Goal: Information Seeking & Learning: Find specific page/section

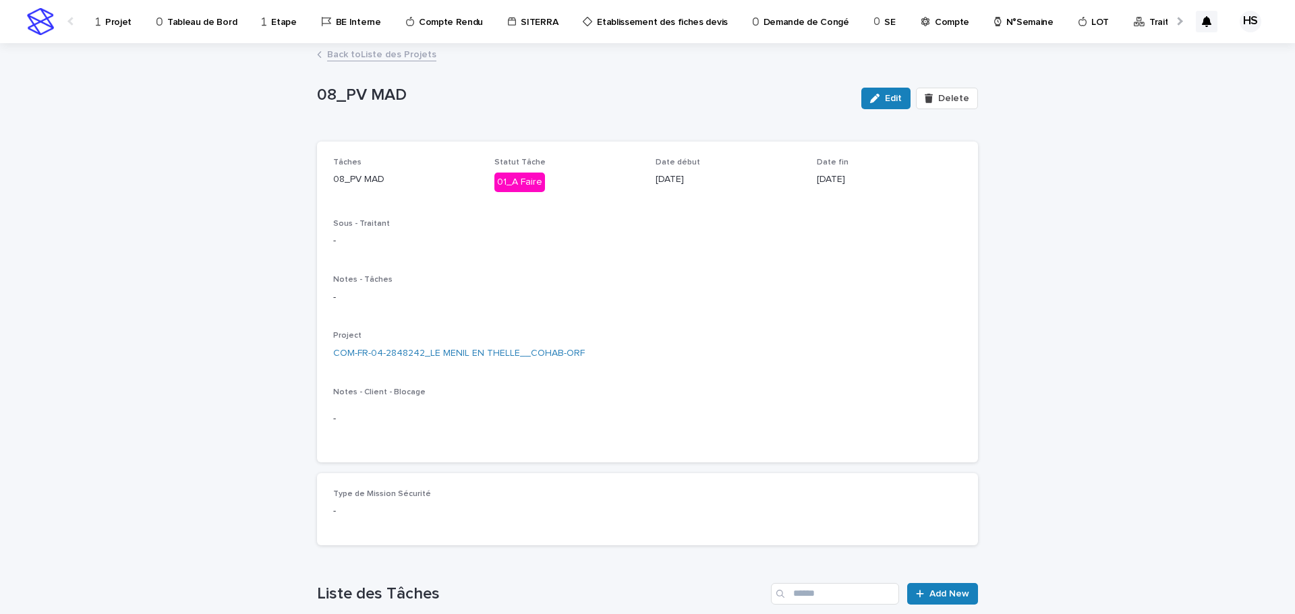
click at [195, 22] on p "Tableau de Bord" at bounding box center [201, 14] width 69 height 28
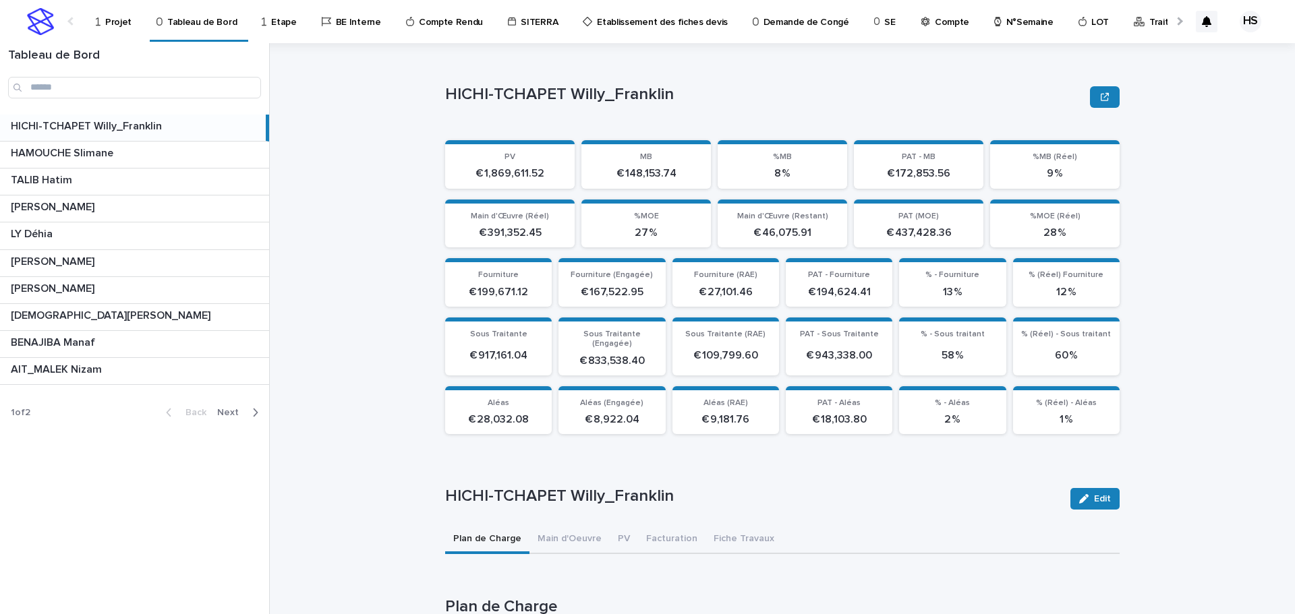
click at [230, 413] on span "Next" at bounding box center [232, 412] width 30 height 9
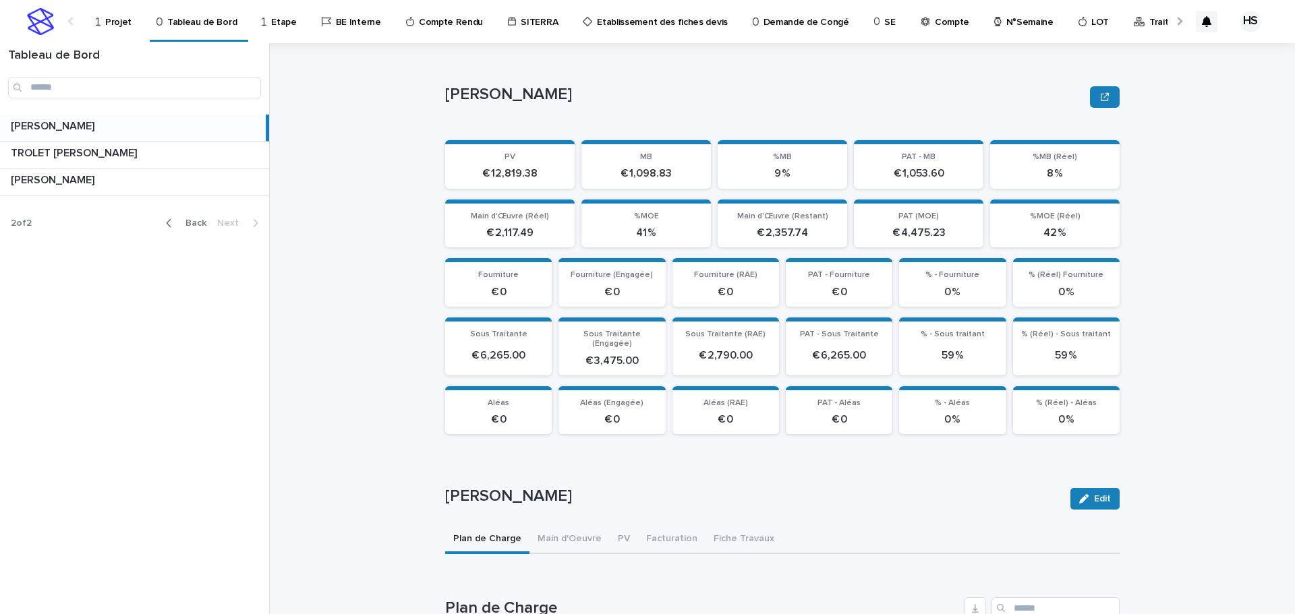
click at [90, 122] on p "[PERSON_NAME]" at bounding box center [54, 125] width 86 height 16
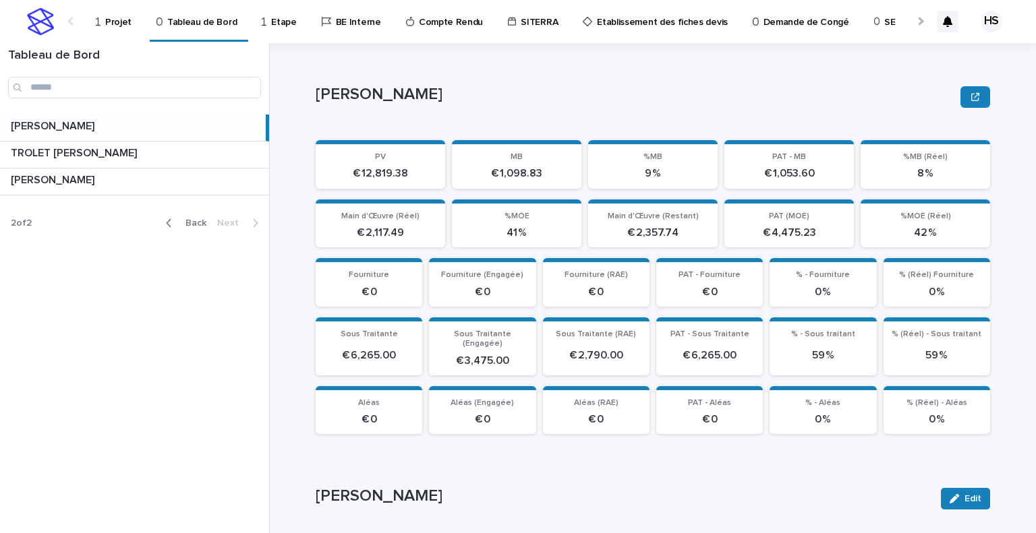
click at [187, 225] on span "Back" at bounding box center [191, 223] width 29 height 9
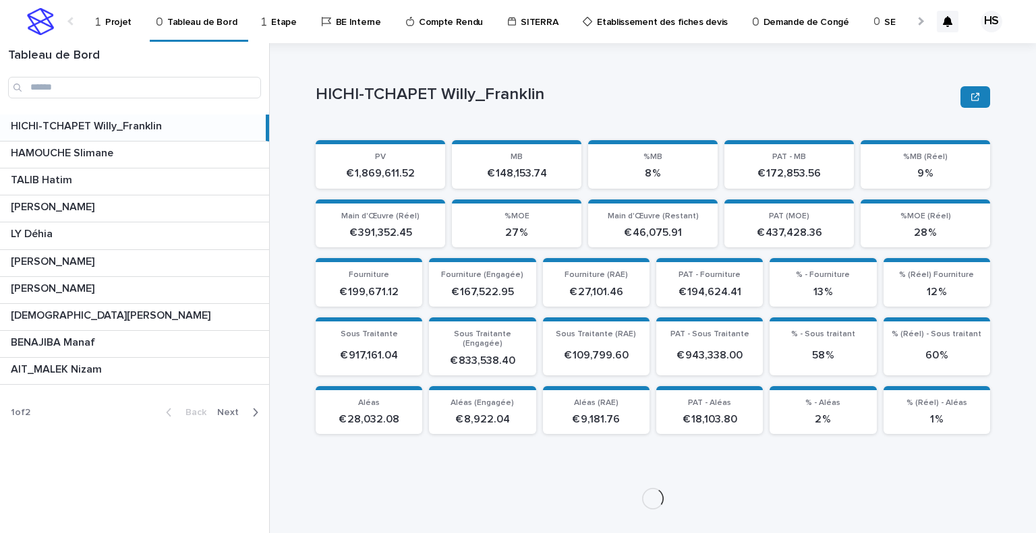
click at [111, 121] on p "HICHI-TCHAPET Willy_Franklin" at bounding box center [88, 125] width 154 height 16
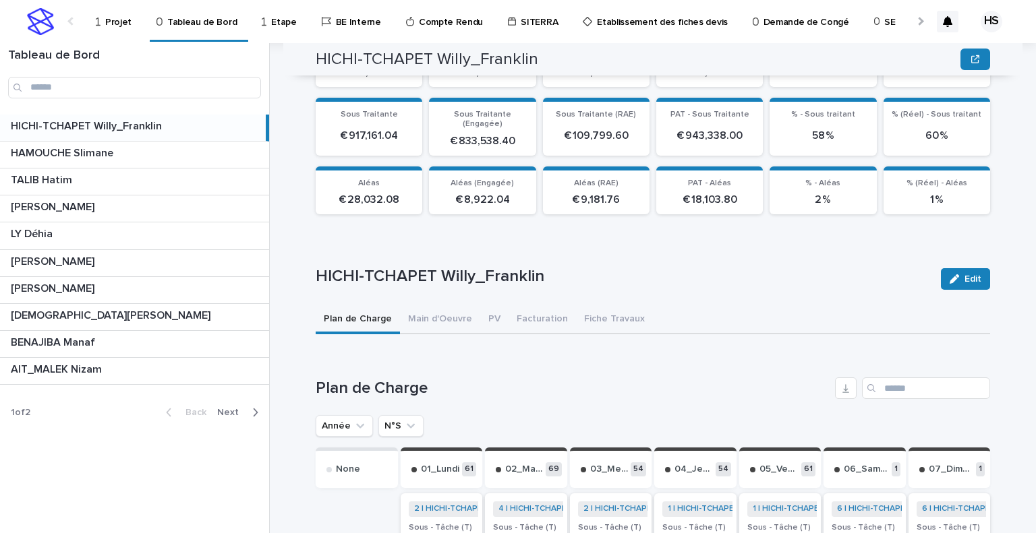
scroll to position [422, 0]
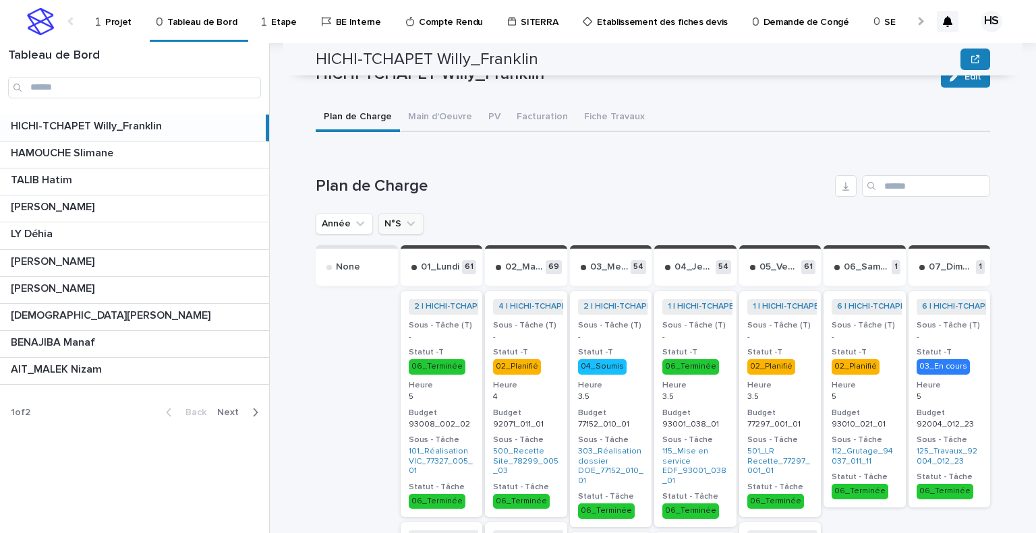
click at [387, 213] on button "N°S" at bounding box center [400, 224] width 45 height 22
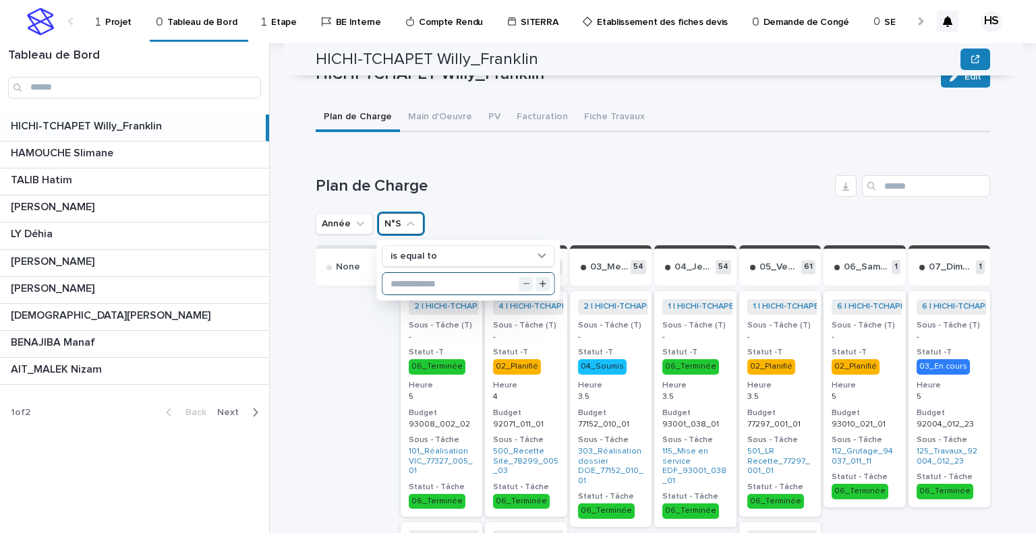
click at [407, 273] on input "text" at bounding box center [467, 284] width 171 height 22
type input "**"
click at [531, 177] on h1 "Plan de Charge" at bounding box center [573, 187] width 514 height 20
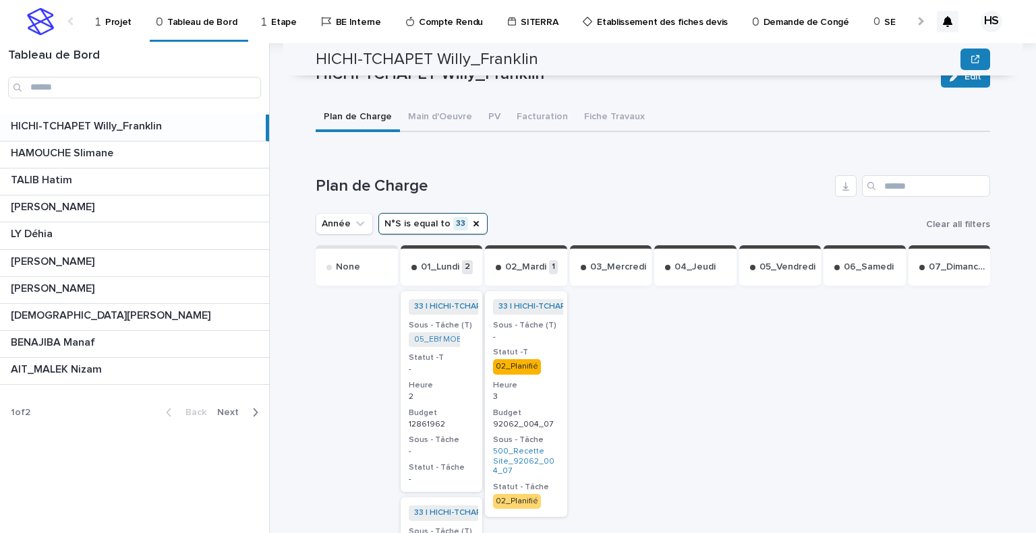
click at [533, 393] on p "3" at bounding box center [526, 397] width 66 height 9
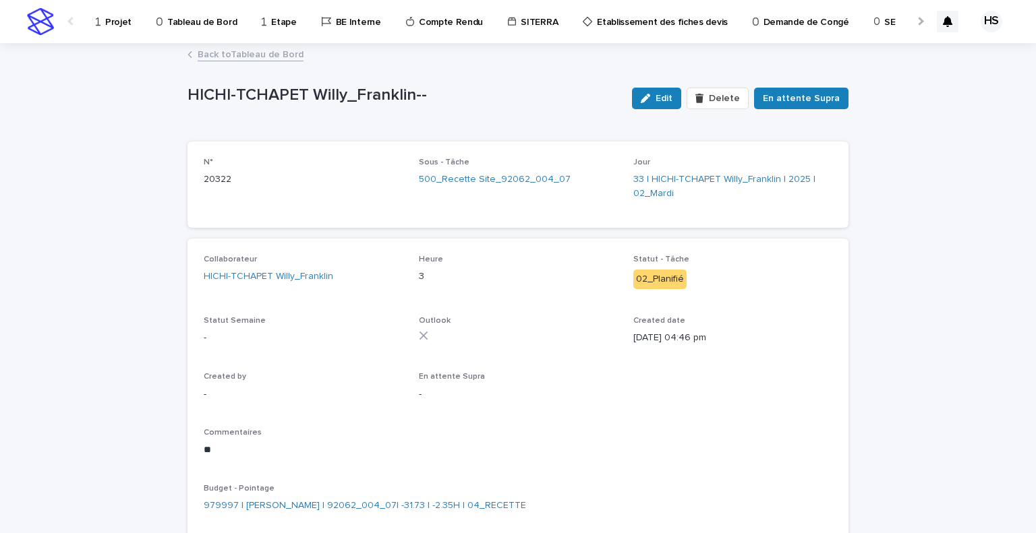
scroll to position [67, 0]
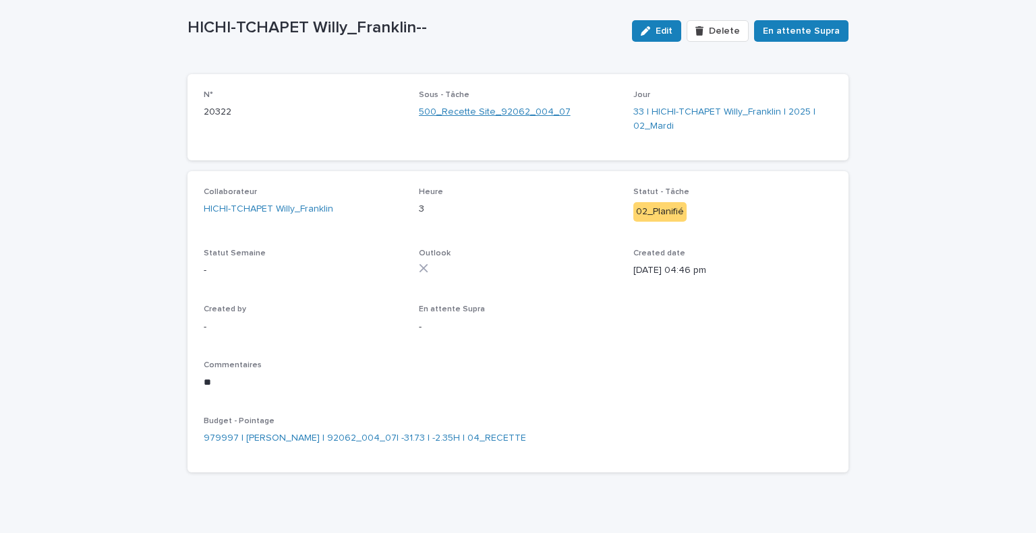
click at [510, 113] on link "500_Recette Site_92062_004_07" at bounding box center [495, 112] width 152 height 14
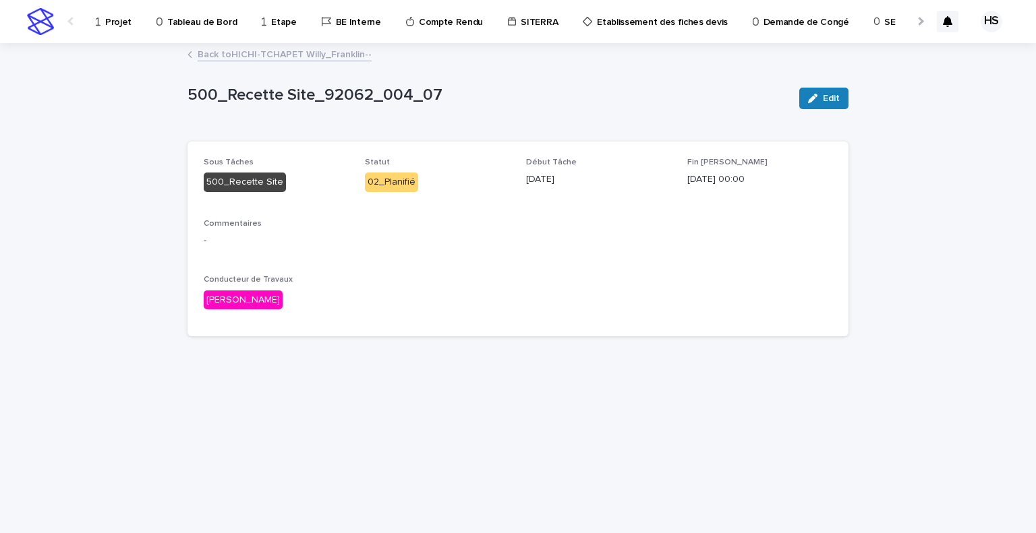
click at [326, 52] on link "Back to HICHI-TCHAPET Willy_Franklin--" at bounding box center [285, 54] width 174 height 16
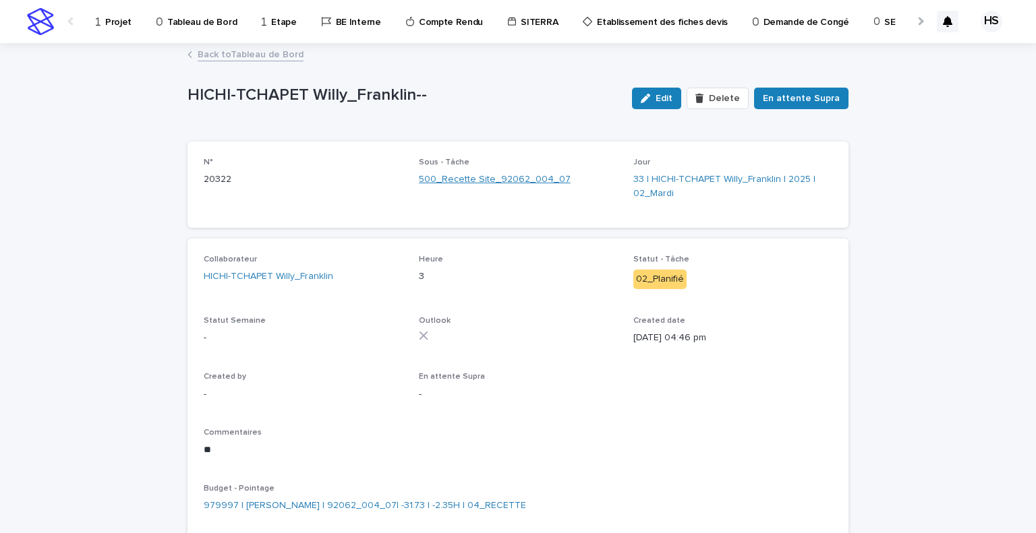
click at [499, 181] on link "500_Recette Site_92062_004_07" at bounding box center [495, 180] width 152 height 14
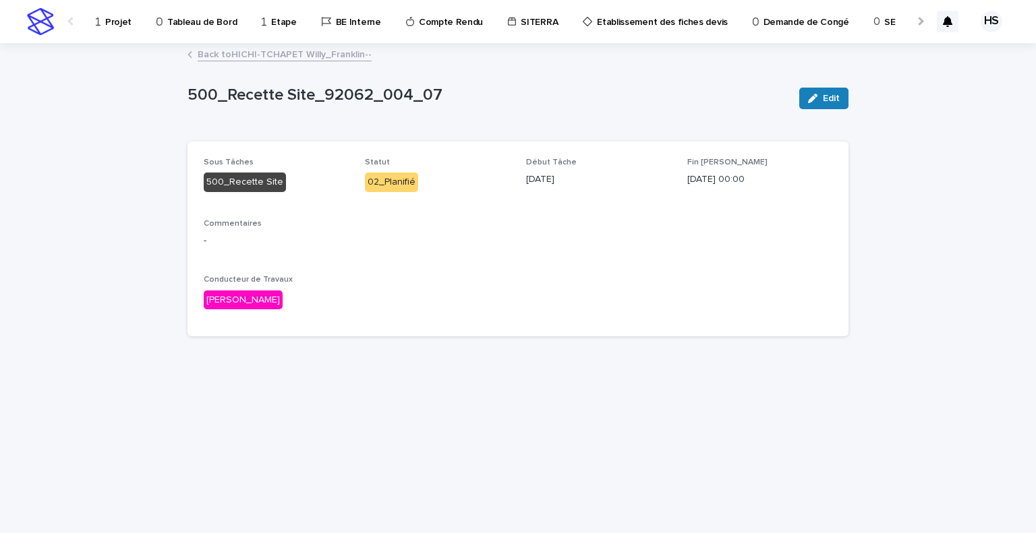
click at [252, 48] on link "Back to HICHI-TCHAPET Willy_Franklin--" at bounding box center [285, 54] width 174 height 16
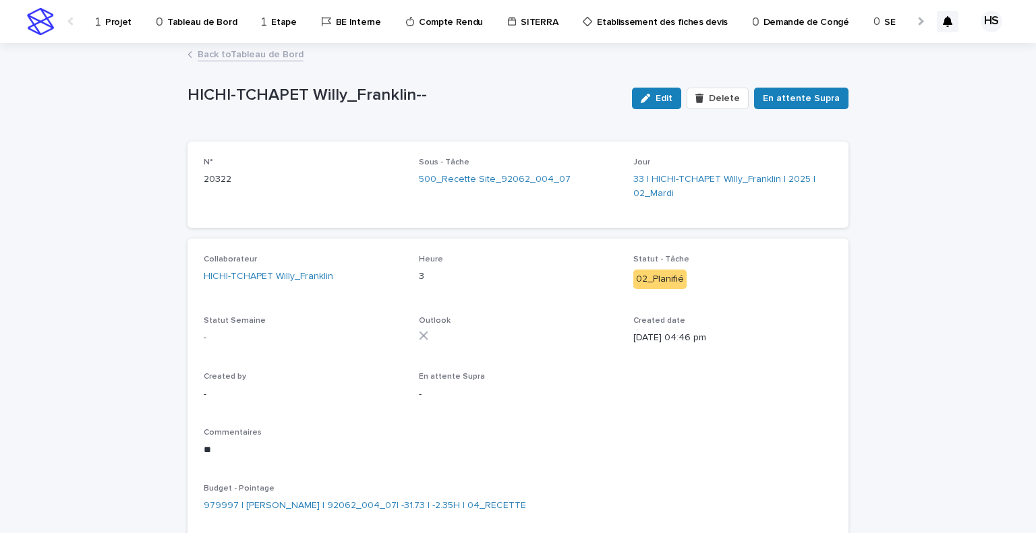
scroll to position [67, 0]
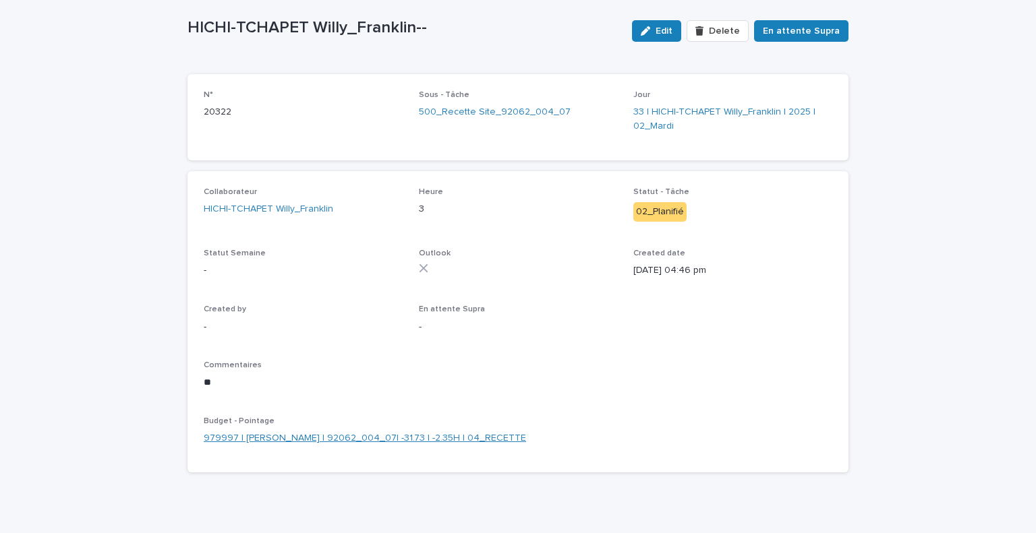
click at [447, 441] on link "979997 | [PERSON_NAME] | 92062_004_07| -31.73 | -2.35H | 04_RECETTE" at bounding box center [365, 439] width 322 height 14
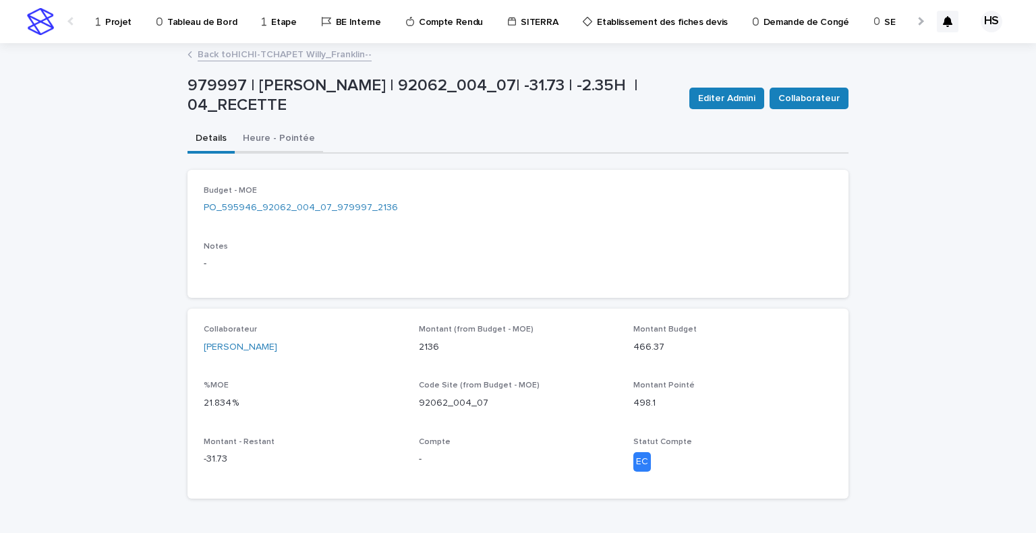
click at [264, 136] on button "Heure - Pointée" at bounding box center [279, 139] width 88 height 28
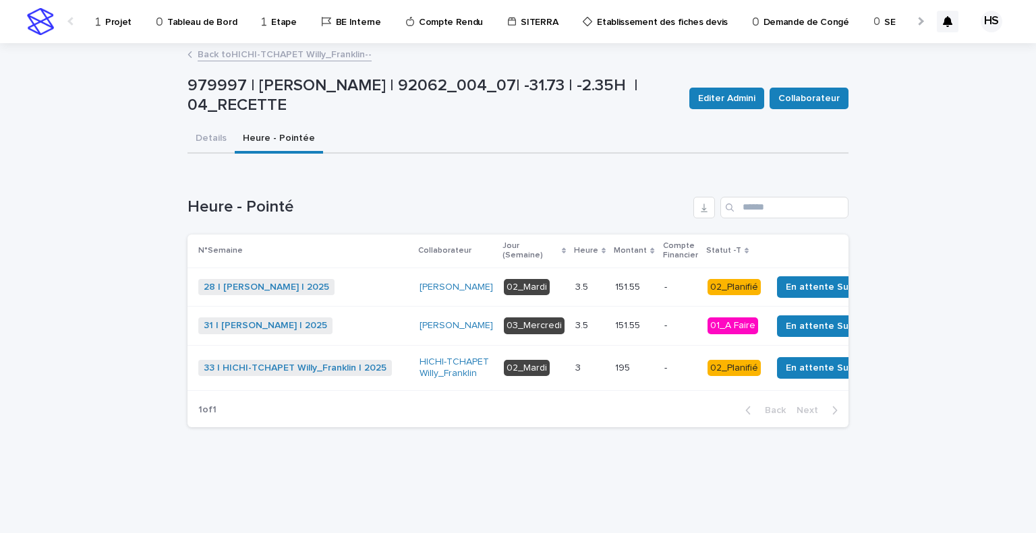
click at [575, 332] on p at bounding box center [589, 325] width 29 height 11
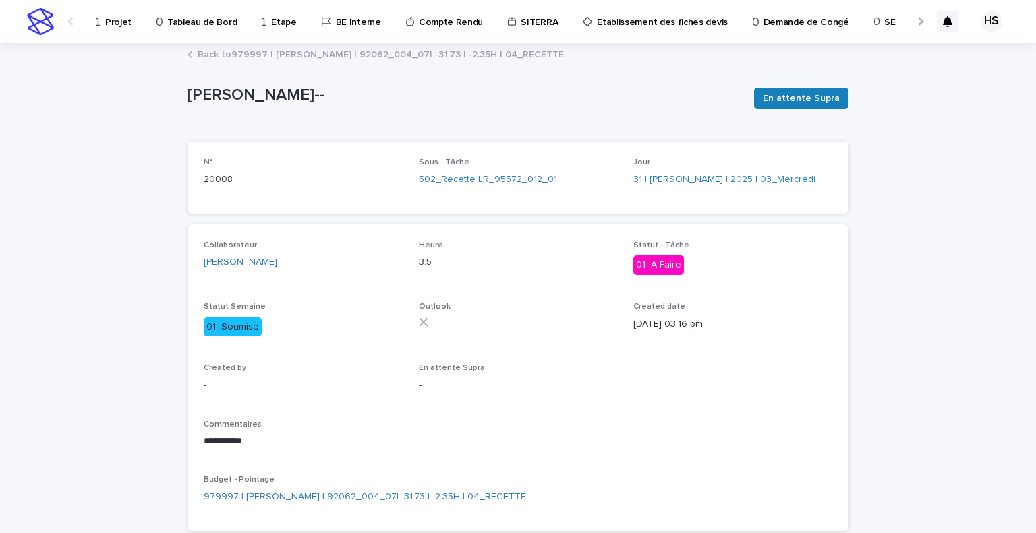
click at [394, 56] on link "Back to 979997 | [PERSON_NAME] | 92062_004_07| -31.73 | -2.35H | 04_RECETTE" at bounding box center [381, 54] width 366 height 16
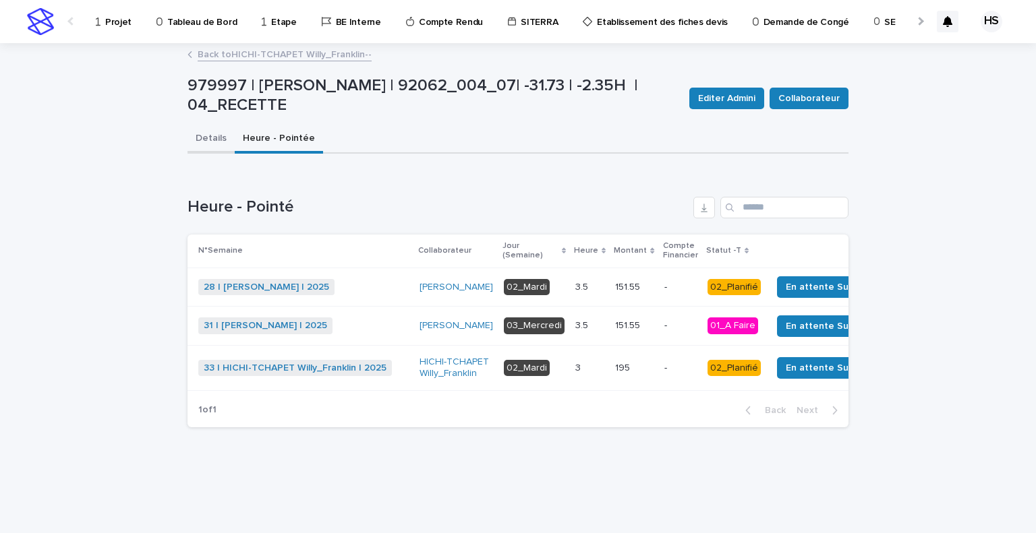
click at [211, 136] on button "Details" at bounding box center [210, 139] width 47 height 28
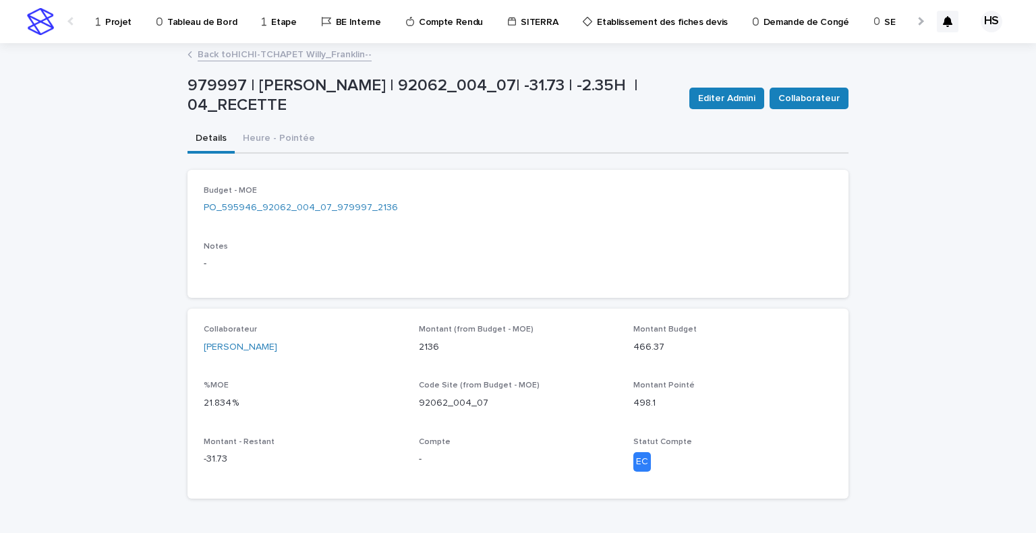
click at [426, 122] on div "979997 | [PERSON_NAME] | 92062_004_07| -31.73 | -2.35H | 04_RECETTE Editer Admi…" at bounding box center [517, 98] width 661 height 54
click at [237, 54] on link "Back to HICHI-TCHAPET Willy_Franklin--" at bounding box center [285, 54] width 174 height 16
